Goal: Transaction & Acquisition: Book appointment/travel/reservation

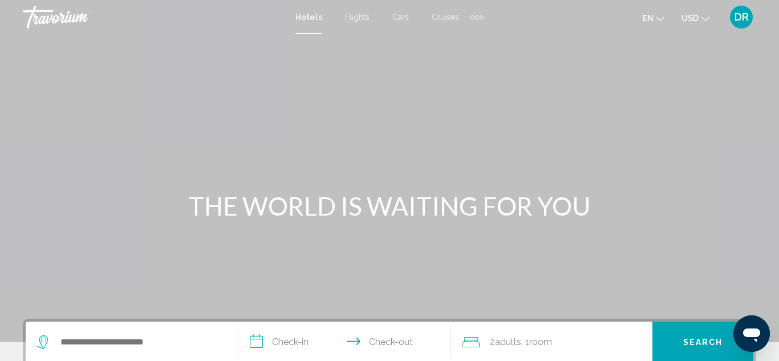
click at [754, 339] on icon "Open messaging window" at bounding box center [751, 335] width 17 height 14
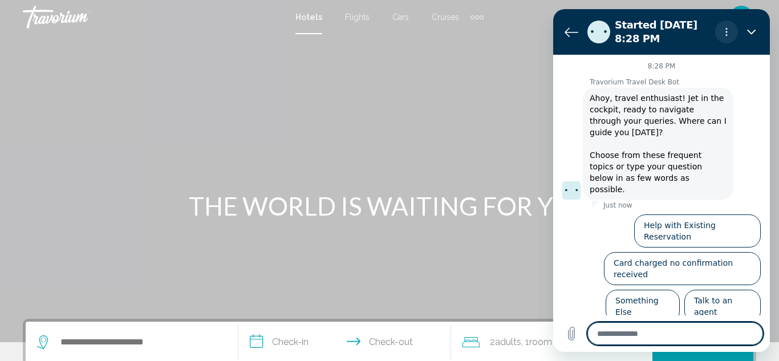
click at [724, 34] on icon "Options menu" at bounding box center [726, 31] width 9 height 9
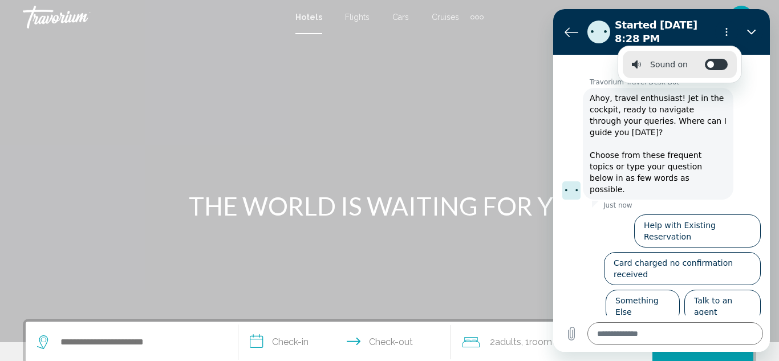
click at [669, 78] on li "Sound on Toggle sound notifications" at bounding box center [679, 64] width 114 height 27
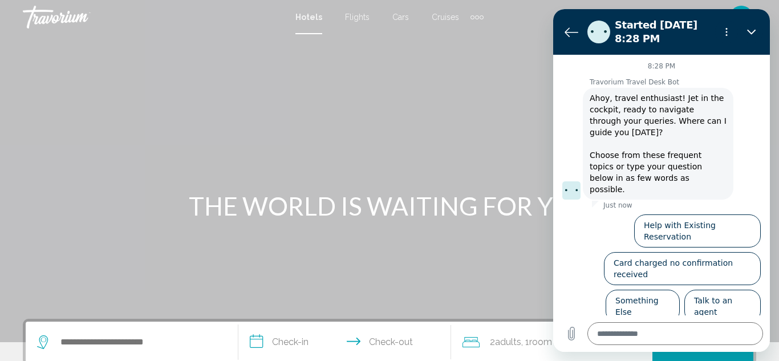
click at [669, 78] on p "Travorium Travel Desk Bot" at bounding box center [679, 82] width 180 height 9
click at [754, 31] on icon "Close" at bounding box center [751, 31] width 9 height 9
type textarea "*"
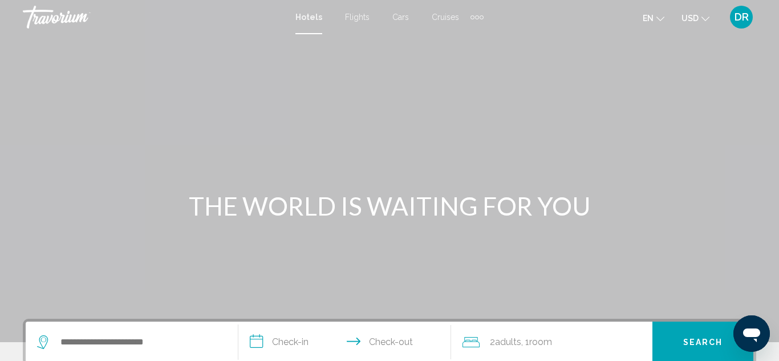
click at [754, 31] on mat-toolbar "Hotels Flights Cars Cruises Activities Hotels Flights Cars Cruises Activities e…" at bounding box center [389, 17] width 779 height 34
click at [70, 347] on input "Search widget" at bounding box center [139, 341] width 161 height 17
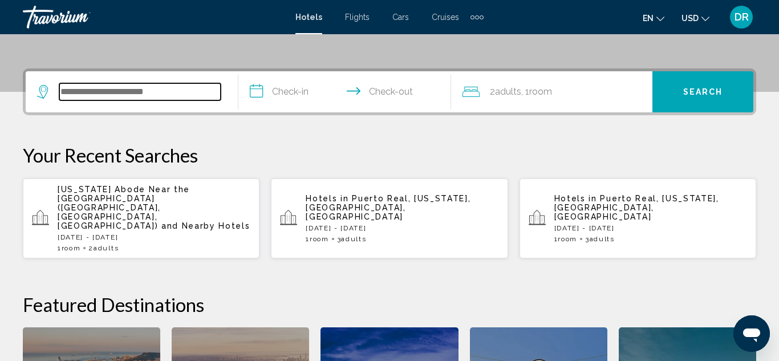
scroll to position [282, 0]
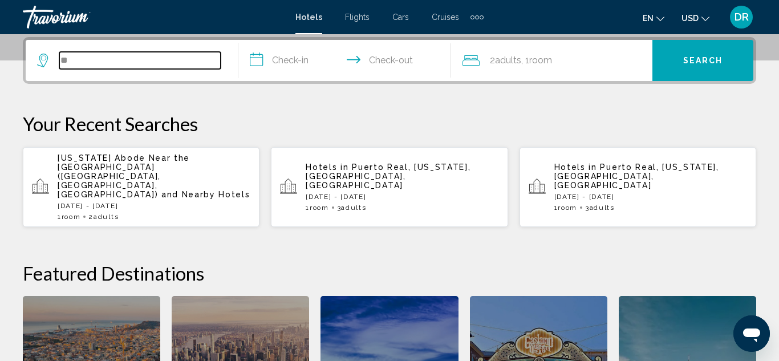
type input "***"
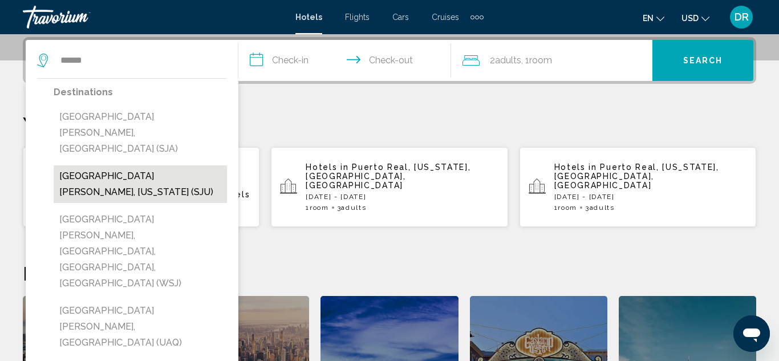
click at [74, 165] on button "[GEOGRAPHIC_DATA][PERSON_NAME], [US_STATE] (SJU)" at bounding box center [140, 184] width 173 height 38
type input "**********"
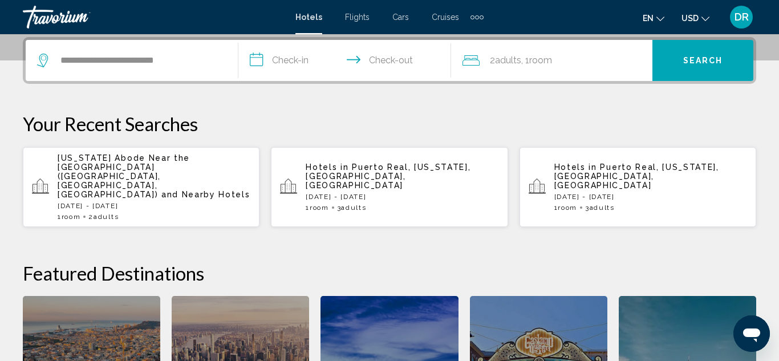
click at [265, 60] on input "**********" at bounding box center [346, 62] width 217 height 44
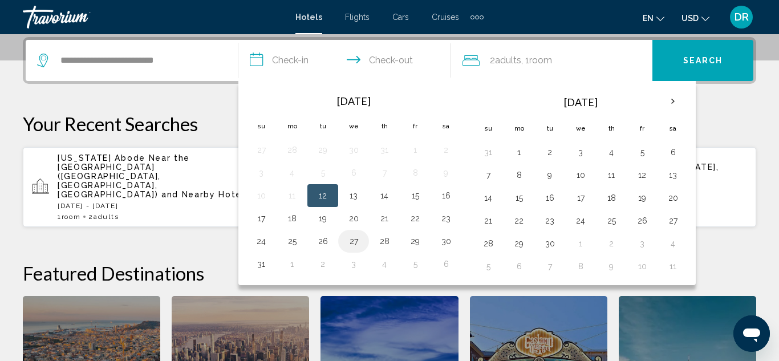
click at [348, 242] on button "27" at bounding box center [353, 241] width 18 height 16
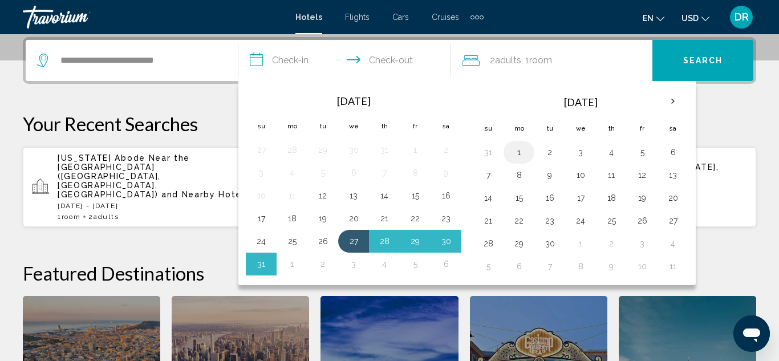
click at [516, 154] on button "1" at bounding box center [519, 152] width 18 height 16
type input "**********"
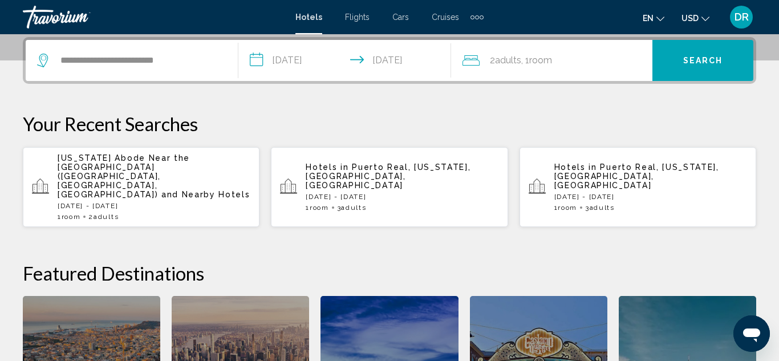
click at [551, 63] on span "Room" at bounding box center [540, 60] width 23 height 11
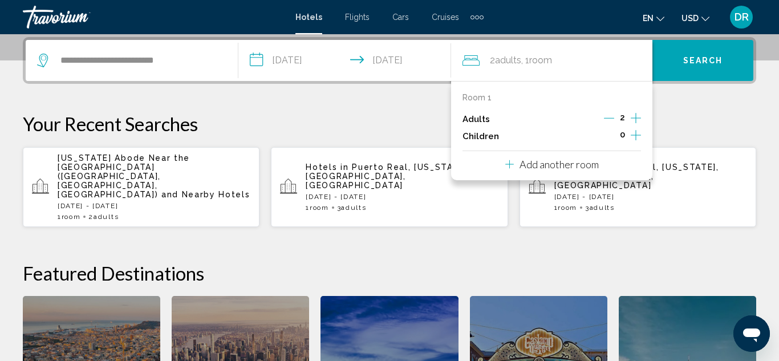
click at [636, 116] on icon "Increment adults" at bounding box center [635, 118] width 10 height 14
click at [707, 60] on span "Search" at bounding box center [703, 60] width 40 height 9
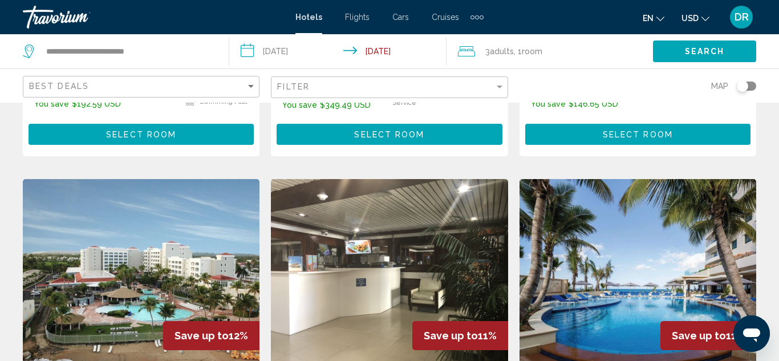
scroll to position [1322, 0]
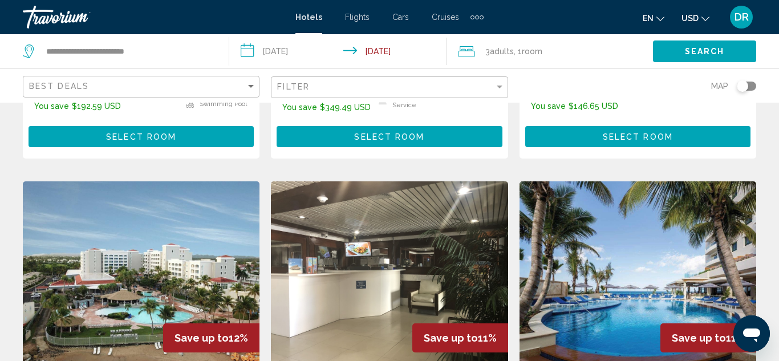
click at [311, 264] on img "Main content" at bounding box center [389, 272] width 237 height 182
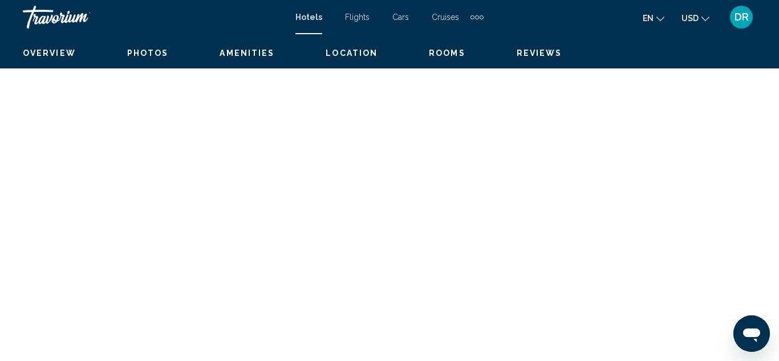
scroll to position [125, 0]
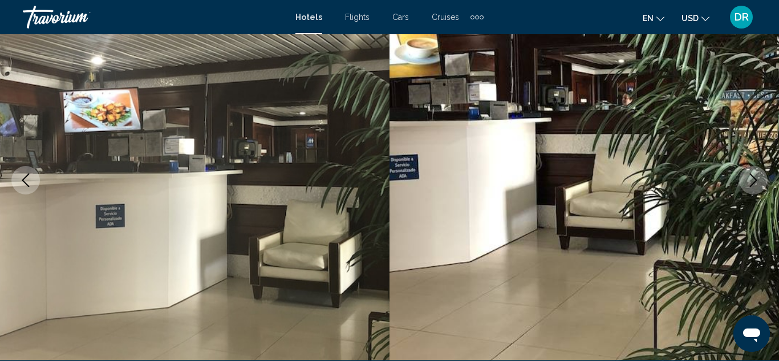
click at [759, 181] on icon "Next image" at bounding box center [753, 180] width 14 height 14
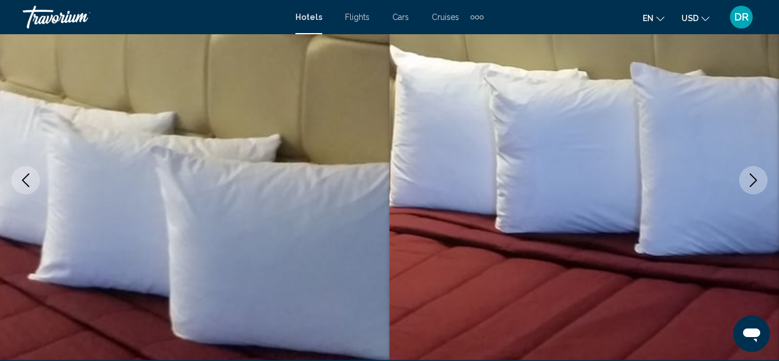
click at [759, 181] on icon "Next image" at bounding box center [753, 180] width 14 height 14
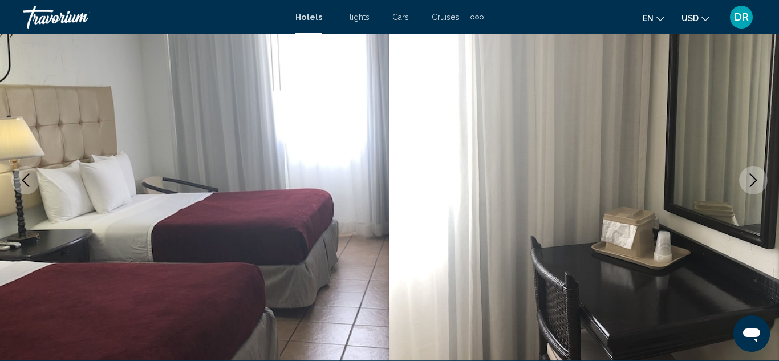
click at [754, 180] on icon "Next image" at bounding box center [753, 180] width 14 height 14
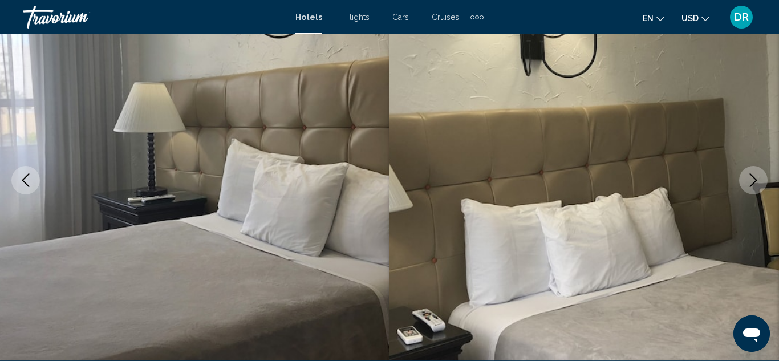
click at [754, 180] on icon "Next image" at bounding box center [753, 180] width 14 height 14
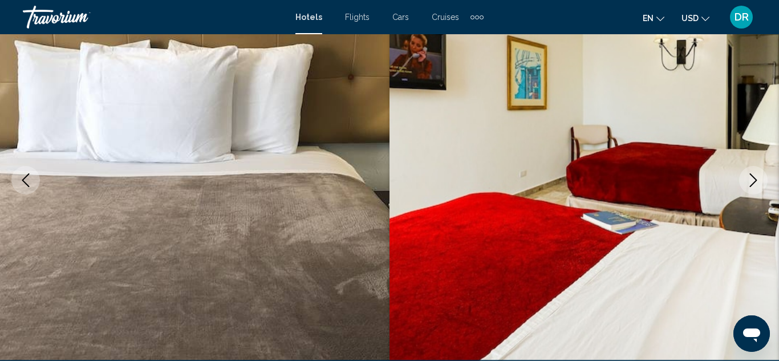
click at [754, 180] on icon "Next image" at bounding box center [753, 180] width 14 height 14
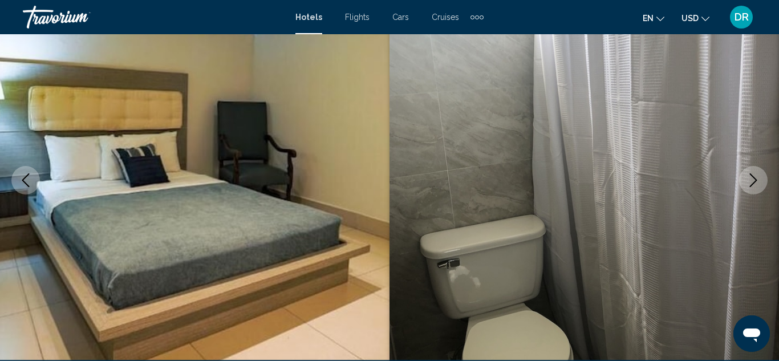
click at [754, 180] on icon "Next image" at bounding box center [753, 180] width 14 height 14
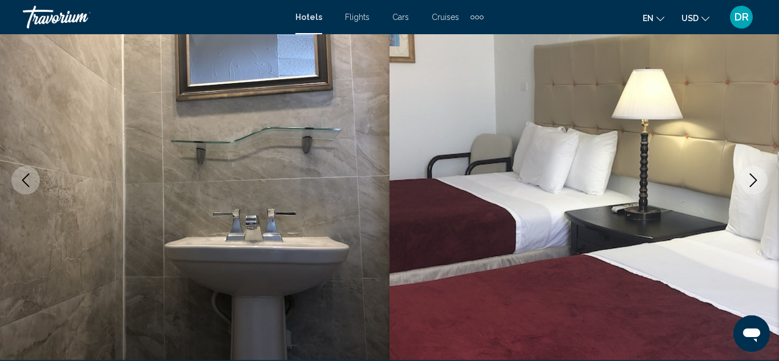
click at [754, 180] on icon "Next image" at bounding box center [753, 180] width 14 height 14
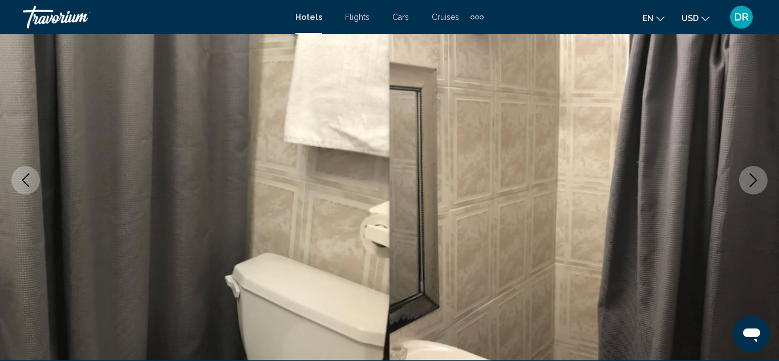
click at [754, 180] on icon "Next image" at bounding box center [753, 180] width 14 height 14
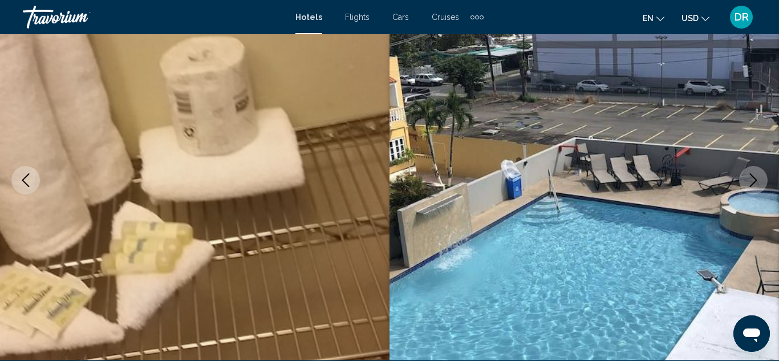
click at [754, 180] on icon "Next image" at bounding box center [753, 180] width 14 height 14
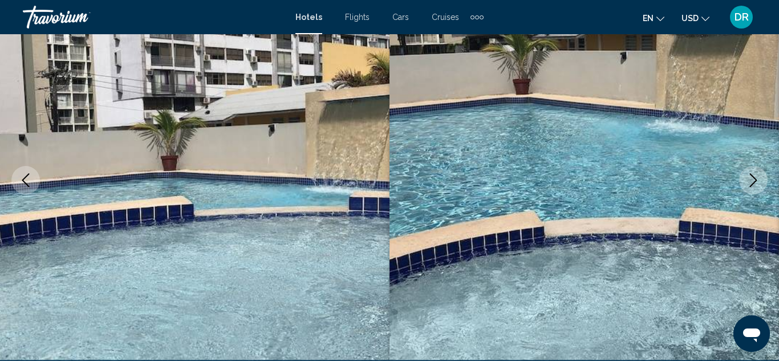
click at [754, 180] on icon "Next image" at bounding box center [753, 180] width 14 height 14
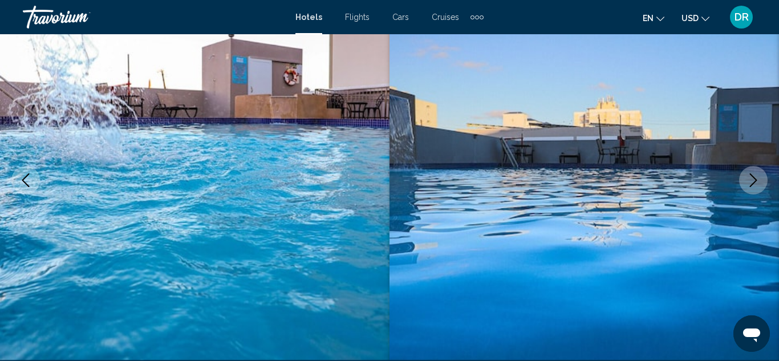
click at [754, 180] on icon "Next image" at bounding box center [753, 180] width 14 height 14
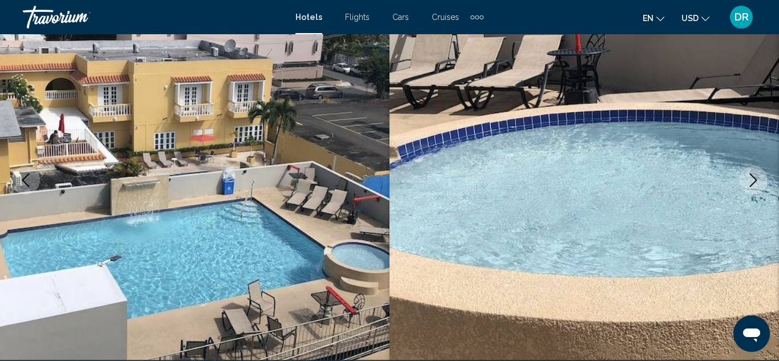
click at [754, 180] on icon "Next image" at bounding box center [753, 180] width 14 height 14
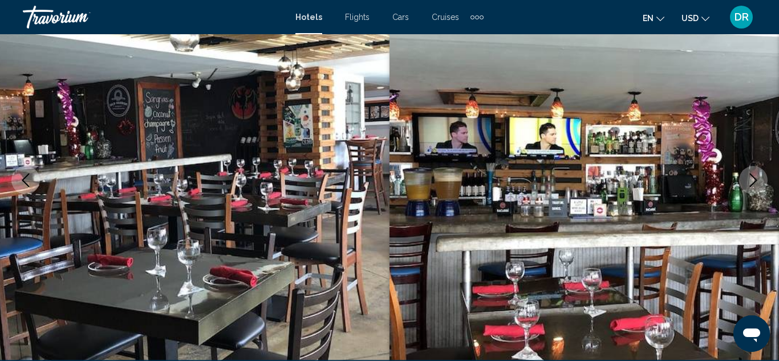
click at [754, 180] on icon "Next image" at bounding box center [753, 180] width 14 height 14
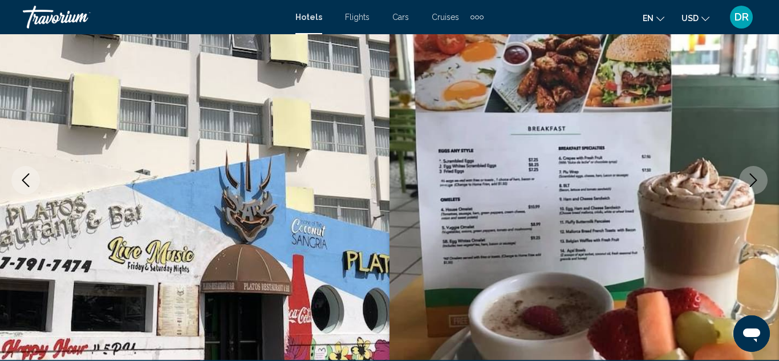
click at [754, 180] on icon "Next image" at bounding box center [753, 180] width 14 height 14
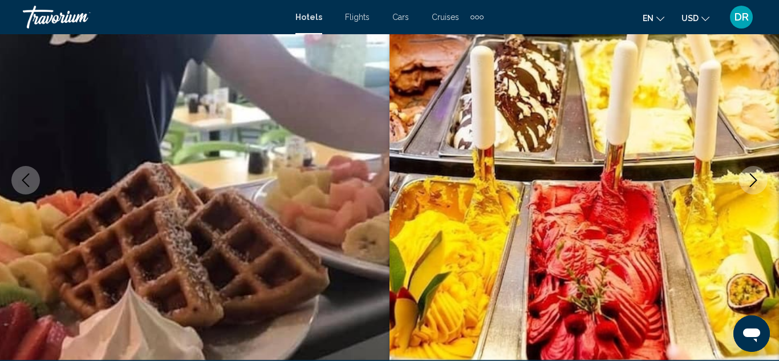
click at [754, 180] on icon "Next image" at bounding box center [753, 180] width 14 height 14
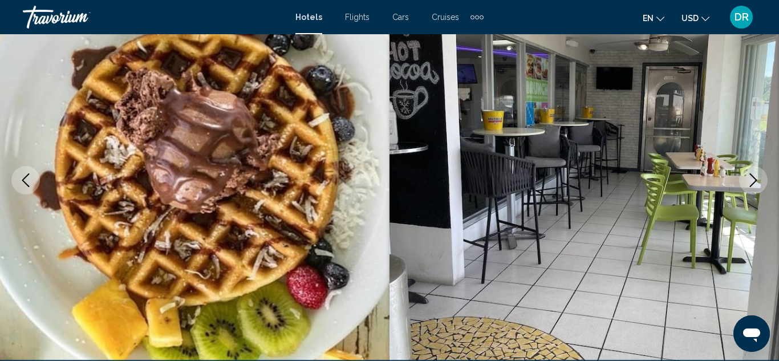
click at [754, 180] on icon "Next image" at bounding box center [753, 180] width 14 height 14
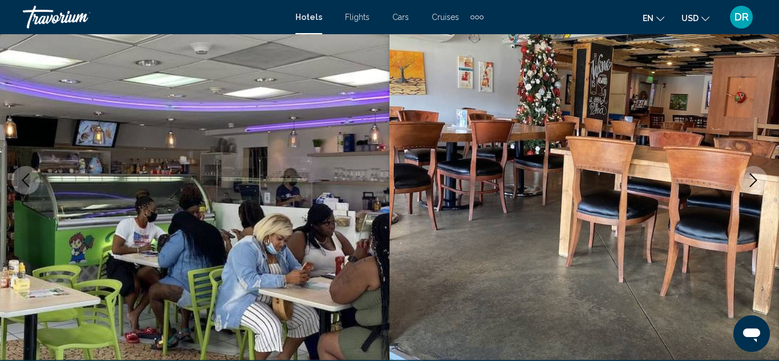
click at [754, 180] on icon "Next image" at bounding box center [753, 180] width 14 height 14
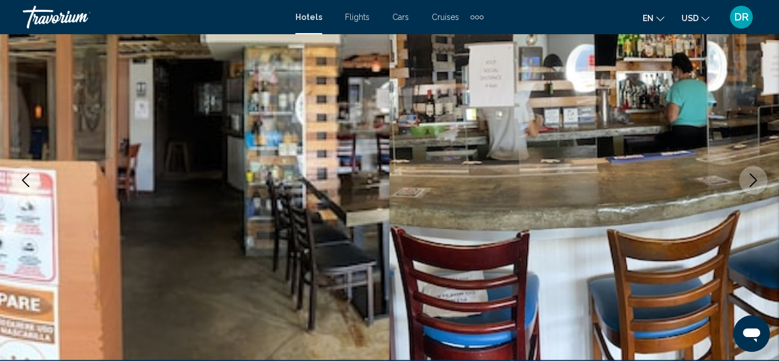
click at [754, 180] on icon "Next image" at bounding box center [753, 180] width 14 height 14
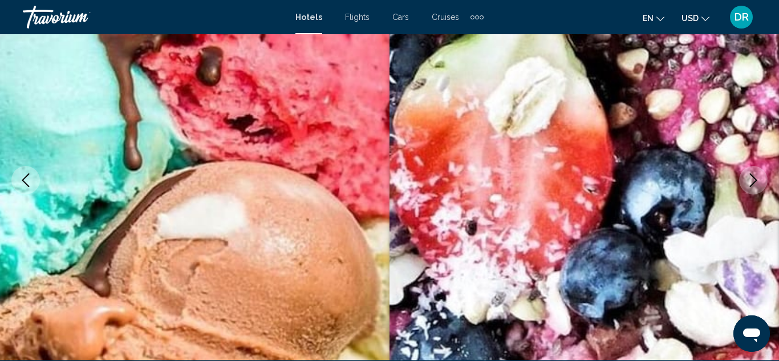
click at [754, 180] on icon "Next image" at bounding box center [753, 180] width 14 height 14
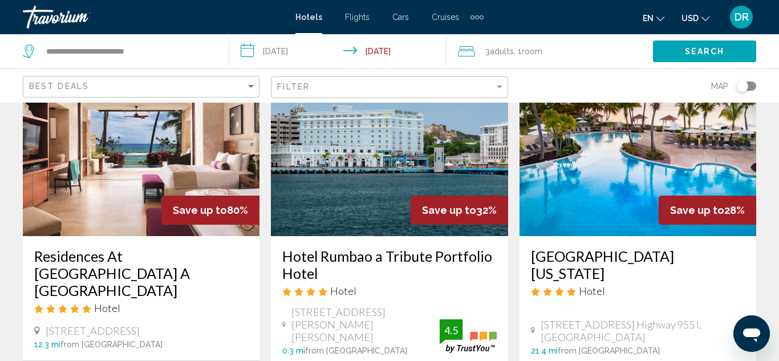
scroll to position [91, 0]
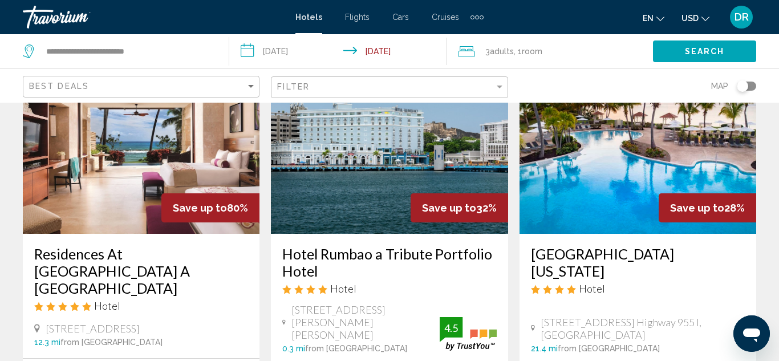
click at [742, 88] on div "Toggle map" at bounding box center [741, 85] width 11 height 11
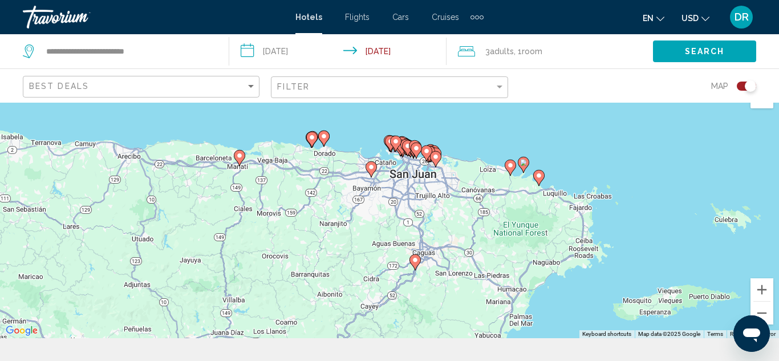
scroll to position [46, 0]
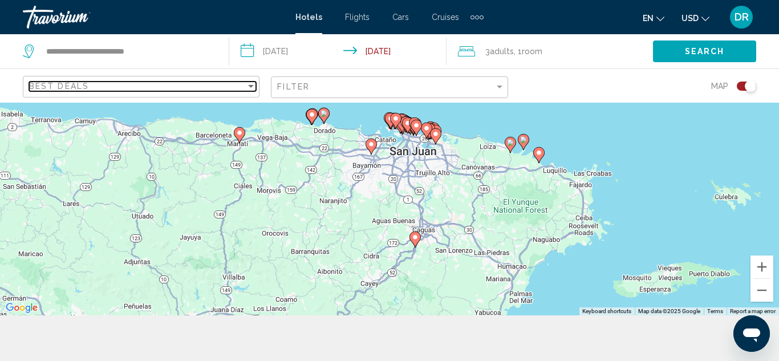
click at [248, 89] on div "Sort by" at bounding box center [251, 86] width 10 height 9
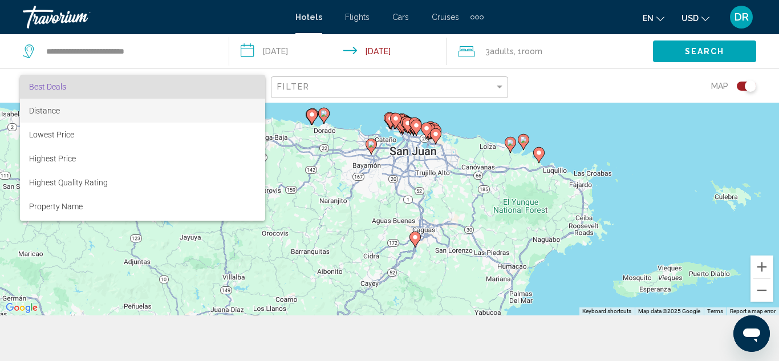
click at [249, 106] on span "Distance" at bounding box center [142, 111] width 227 height 24
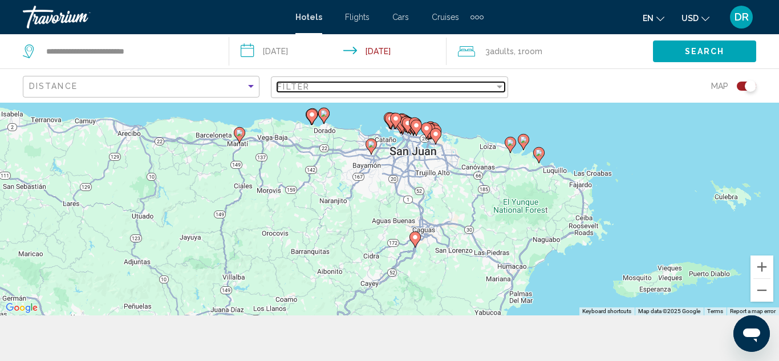
click at [499, 84] on div "Filter" at bounding box center [499, 86] width 10 height 9
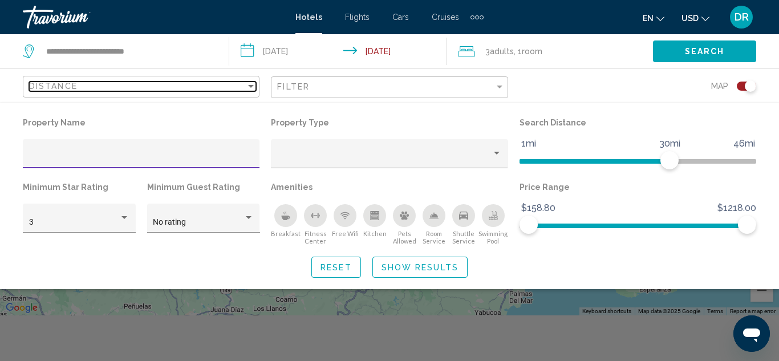
click at [254, 88] on div "Sort by" at bounding box center [251, 86] width 10 height 9
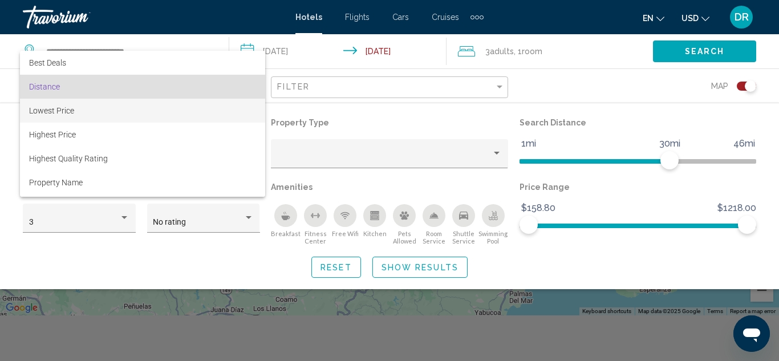
click at [221, 104] on span "Lowest Price" at bounding box center [142, 111] width 227 height 24
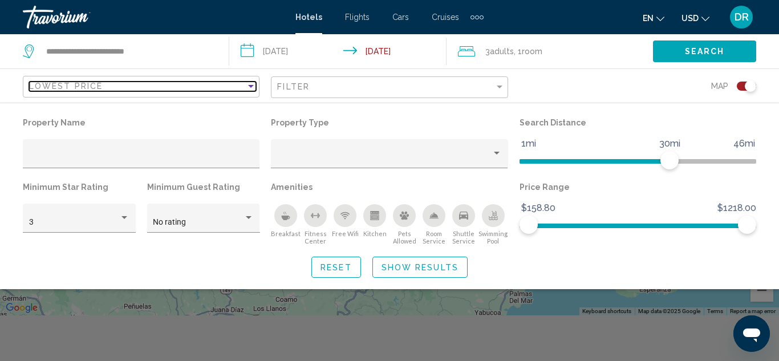
click at [249, 87] on div "Sort by" at bounding box center [251, 86] width 6 height 3
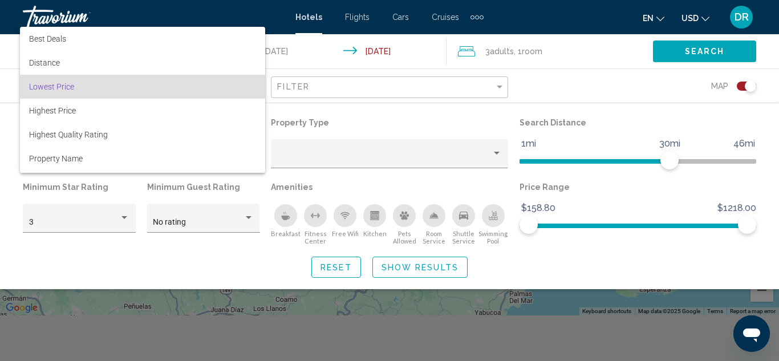
click at [495, 88] on div at bounding box center [389, 180] width 779 height 361
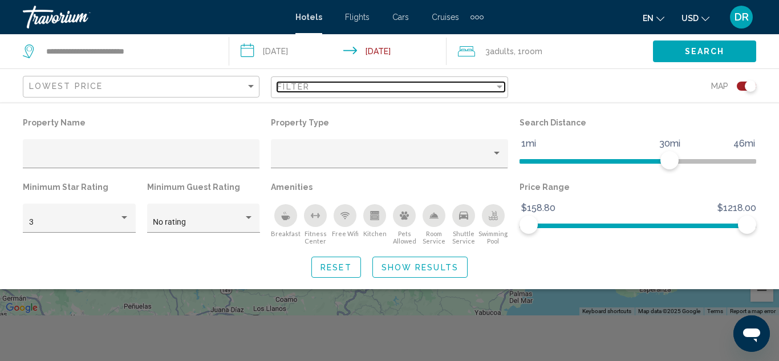
click at [499, 88] on div "Filter" at bounding box center [500, 87] width 6 height 3
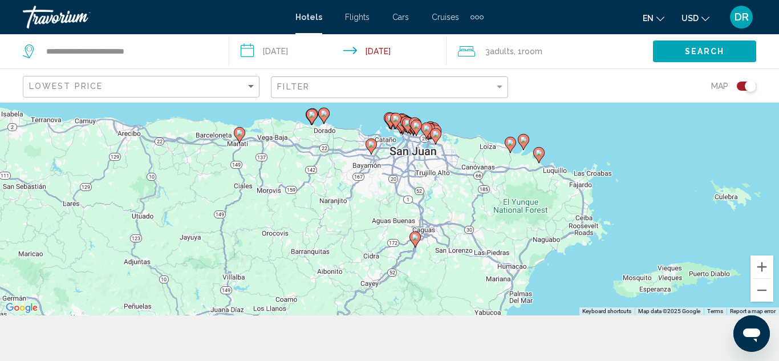
click at [434, 145] on div "To activate drag with keyboard, press Alt + Enter. Once in keyboard drag state,…" at bounding box center [389, 186] width 779 height 258
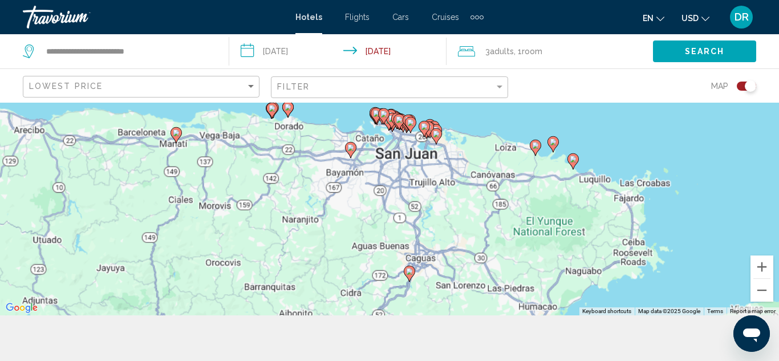
click at [434, 145] on div "To activate drag with keyboard, press Alt + Enter. Once in keyboard drag state,…" at bounding box center [389, 186] width 779 height 258
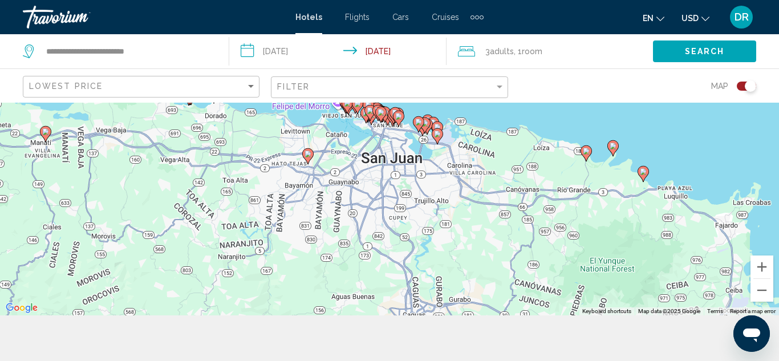
click at [434, 145] on div "To activate drag with keyboard, press Alt + Enter. Once in keyboard drag state,…" at bounding box center [389, 186] width 779 height 258
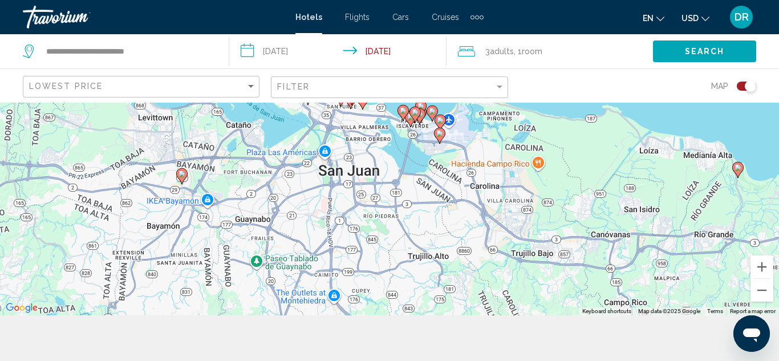
click at [327, 156] on div "To activate drag with keyboard, press Alt + Enter. Once in keyboard drag state,…" at bounding box center [389, 186] width 779 height 258
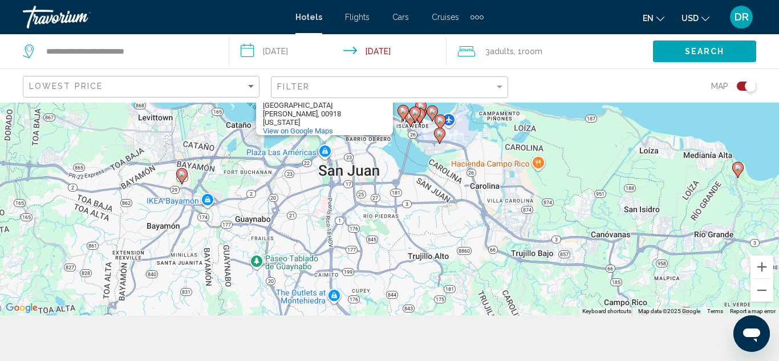
click at [327, 156] on div "To activate drag with keyboard, press Alt + Enter. Once in keyboard drag state,…" at bounding box center [389, 186] width 779 height 258
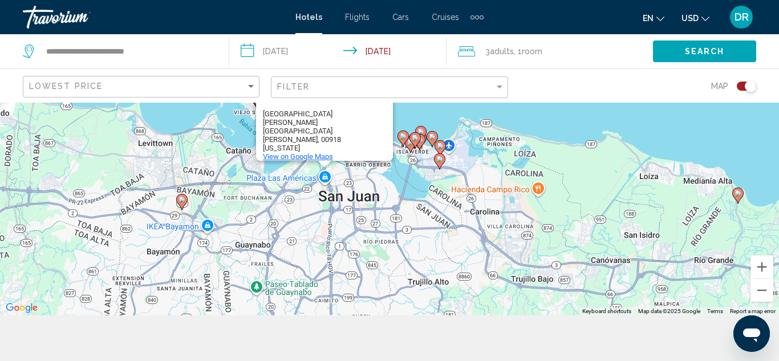
click at [322, 152] on span "View on Google Maps" at bounding box center [298, 156] width 70 height 9
